Goal: Information Seeking & Learning: Learn about a topic

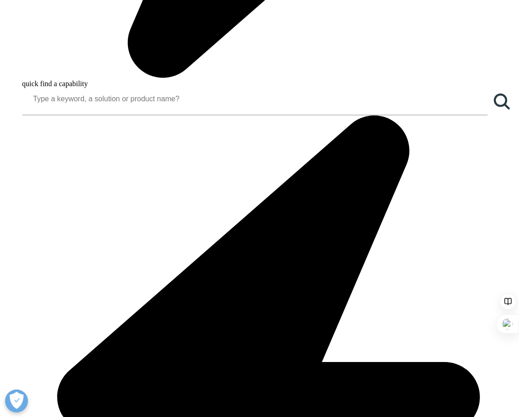
scroll to position [779, 0]
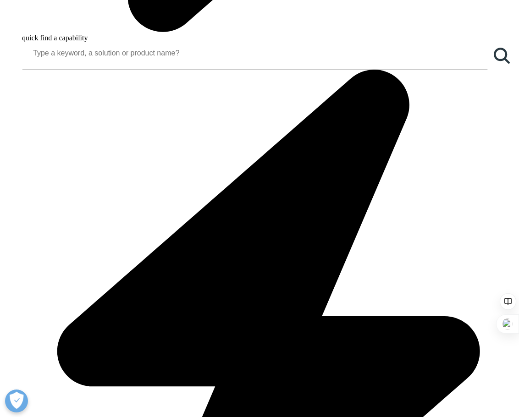
drag, startPoint x: 175, startPoint y: 266, endPoint x: 208, endPoint y: 321, distance: 63.5
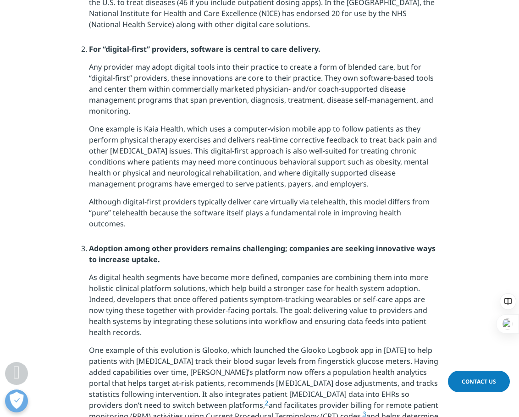
click at [208, 321] on p "As digital health segments have become more defined, companies are combining th…" at bounding box center [264, 308] width 350 height 73
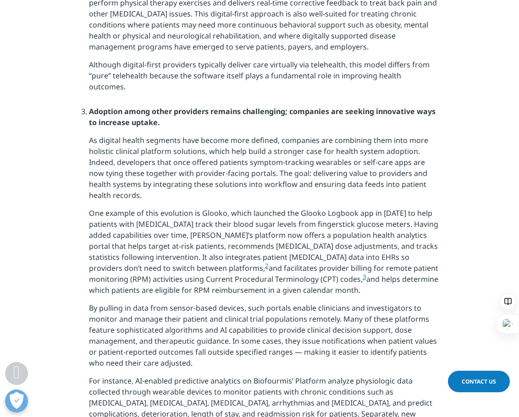
drag, startPoint x: 105, startPoint y: 213, endPoint x: 288, endPoint y: 296, distance: 201.7
click at [288, 296] on p "One example of this evolution is Glooko, which launched the Glooko Logbook app …" at bounding box center [264, 255] width 350 height 95
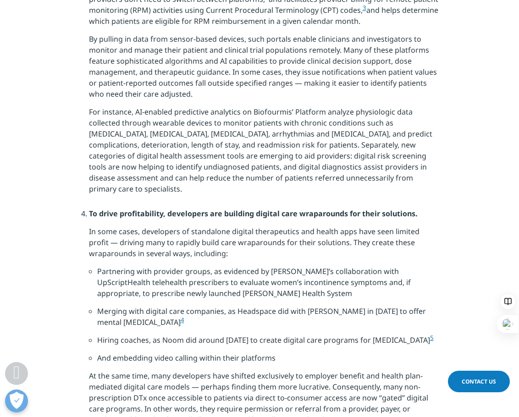
scroll to position [1238, 0]
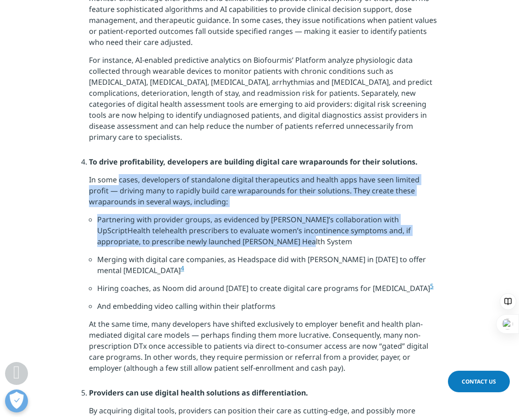
drag, startPoint x: 119, startPoint y: 164, endPoint x: 290, endPoint y: 232, distance: 184.1
click at [290, 232] on li "To drive profitability, developers are building digital care wraparounds for th…" at bounding box center [264, 271] width 350 height 231
click at [290, 232] on li "Partnering with provider groups, as evidenced by [PERSON_NAME]’s collaboration …" at bounding box center [267, 234] width 341 height 40
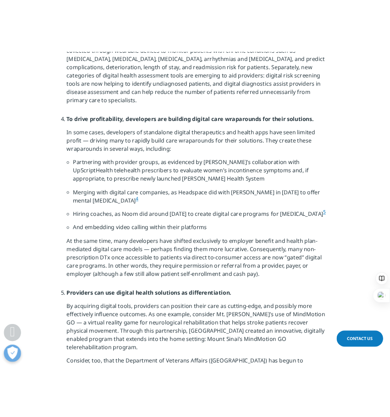
scroll to position [1329, 0]
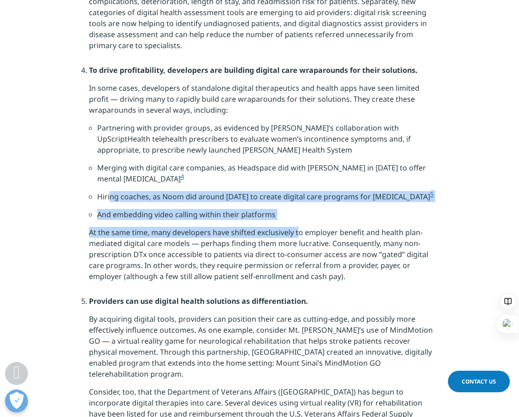
drag, startPoint x: 111, startPoint y: 187, endPoint x: 283, endPoint y: 218, distance: 175.0
click at [283, 218] on li "To drive profitability, developers are building digital care wraparounds for th…" at bounding box center [264, 180] width 350 height 231
click at [283, 227] on p "At the same time, many developers have shifted exclusively to employer benefit …" at bounding box center [264, 258] width 350 height 62
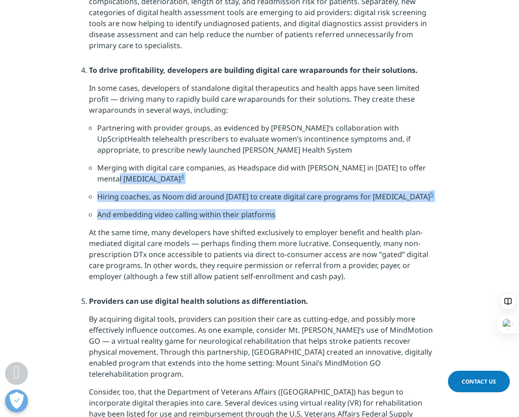
drag, startPoint x: 292, startPoint y: 206, endPoint x: 69, endPoint y: 162, distance: 227.1
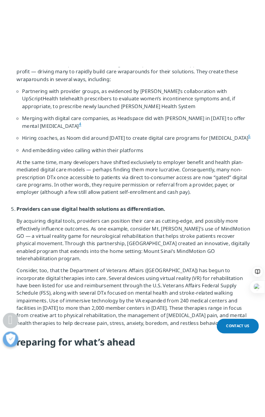
scroll to position [1513, 0]
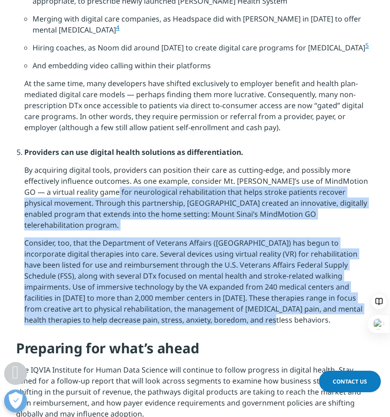
drag, startPoint x: 98, startPoint y: 143, endPoint x: 234, endPoint y: 269, distance: 185.2
click at [234, 269] on li "Providers can use digital health solutions as differentiation. By acquiring dig…" at bounding box center [199, 243] width 350 height 193
click at [234, 269] on p "Consider, too, that the Department of Veterans Affairs ([GEOGRAPHIC_DATA]) has …" at bounding box center [199, 284] width 350 height 95
drag, startPoint x: 239, startPoint y: 269, endPoint x: 29, endPoint y: 151, distance: 241.3
click at [29, 151] on li "Providers can use digital health solutions as differentiation. By acquiring dig…" at bounding box center [199, 243] width 350 height 193
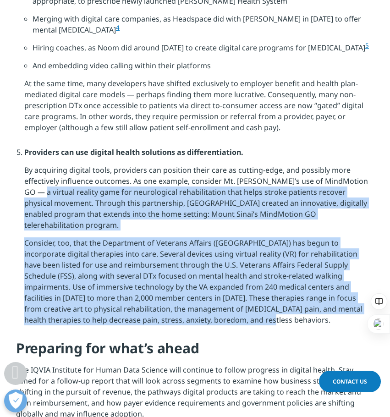
click at [188, 237] on p "Consider, too, that the Department of Veterans Affairs ([GEOGRAPHIC_DATA]) has …" at bounding box center [199, 284] width 350 height 95
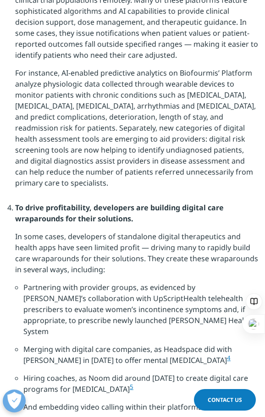
click at [110, 140] on p "For instance, AI-enabled predictive analytics on Biofourmis’ Platform analyze p…" at bounding box center [136, 131] width 243 height 128
